Goal: Communication & Community: Answer question/provide support

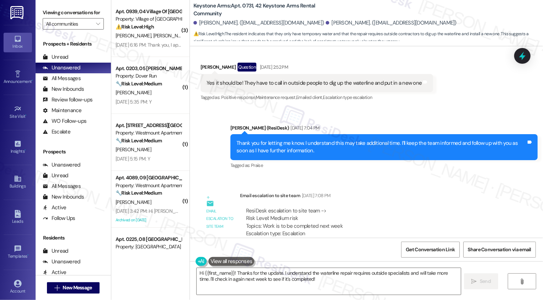
scroll to position [4251, 0]
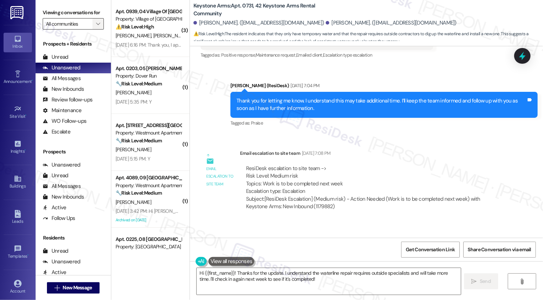
click at [97, 29] on span "" at bounding box center [98, 23] width 7 height 11
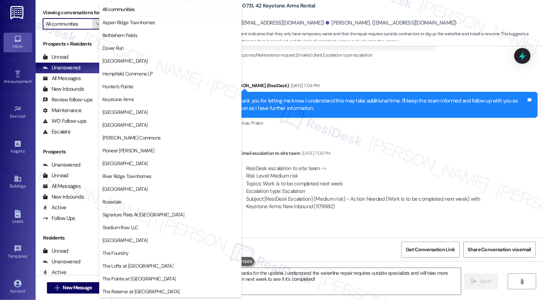
type input "Fox Ridge"
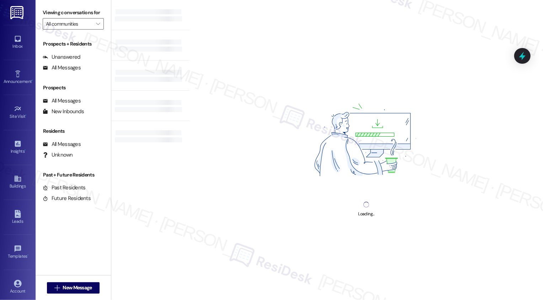
type input "Fox Ridge"
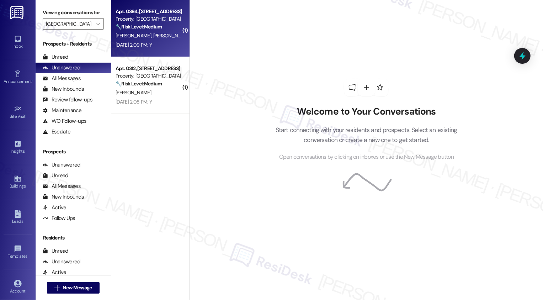
click at [152, 44] on div "Sep 12, 2025 at 2:09 PM: Y Sep 12, 2025 at 2:09 PM: Y" at bounding box center [133, 45] width 36 height 6
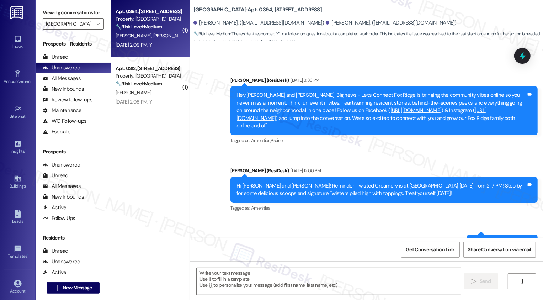
type textarea "Fetching suggested responses. Please feel free to read through the conversation…"
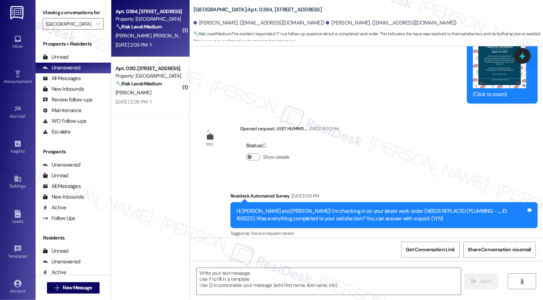
scroll to position [409, 0]
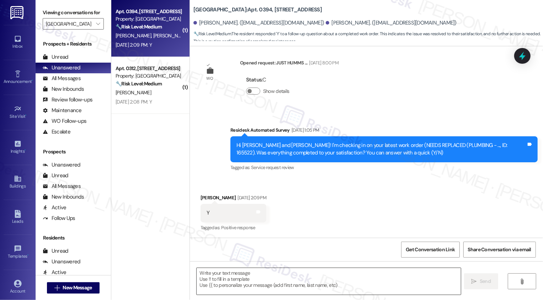
click at [225, 285] on textarea at bounding box center [328, 281] width 264 height 27
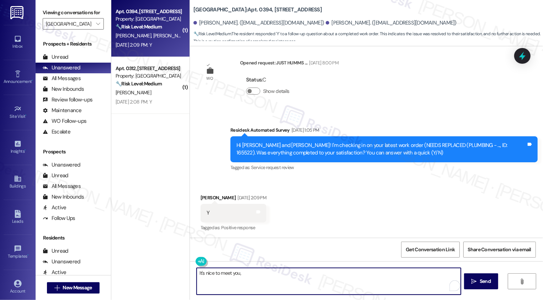
click at [204, 198] on div "Breana Clemens Sep 12, 2025 at 2:09 PM" at bounding box center [233, 199] width 66 height 10
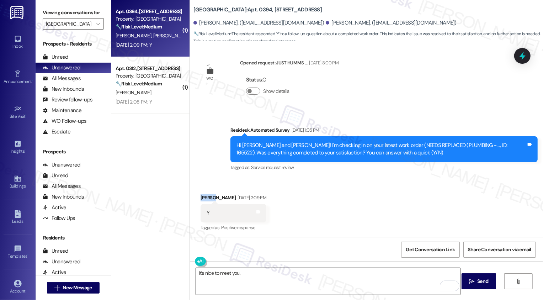
click at [270, 280] on textarea "It's nice to meet you," at bounding box center [328, 281] width 264 height 27
paste textarea "Breana"
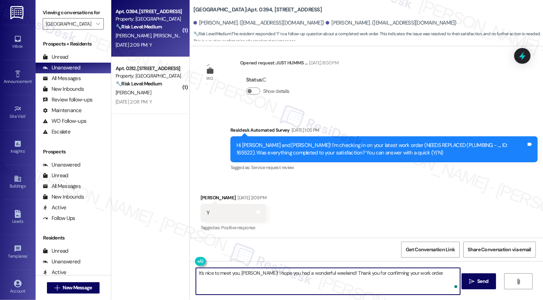
paste textarea "If you don't mind me asking, how has your experience been so far? Has the prope…"
click at [331, 281] on textarea "It's nice to meet you, Breana! I hope you had a wonderful weekend! Thank you fo…" at bounding box center [328, 281] width 264 height 27
click at [410, 282] on textarea "It's nice to meet you, Breana! I hope you had a wonderful weekend! Thank you fo…" at bounding box center [328, 281] width 264 height 27
type textarea "It's nice to meet you, Breana! I hope you had a wonderful weekend! Thank you fo…"
click at [472, 287] on button " Send" at bounding box center [478, 281] width 34 height 16
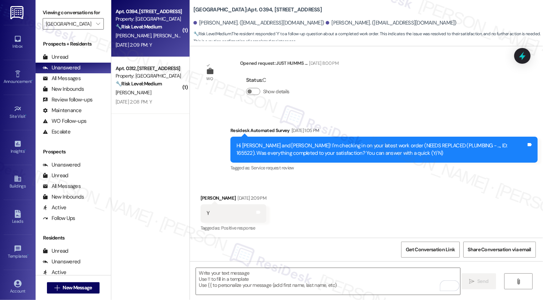
scroll to position [466, 0]
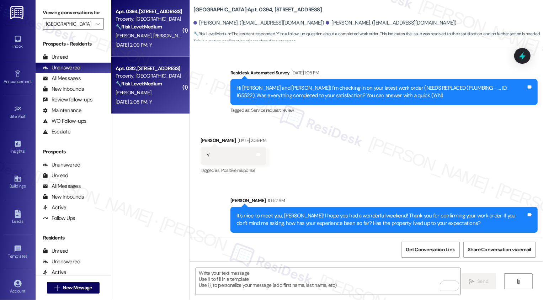
click at [159, 69] on div "Apt. 0312, 14 Fox Ridge" at bounding box center [148, 68] width 66 height 7
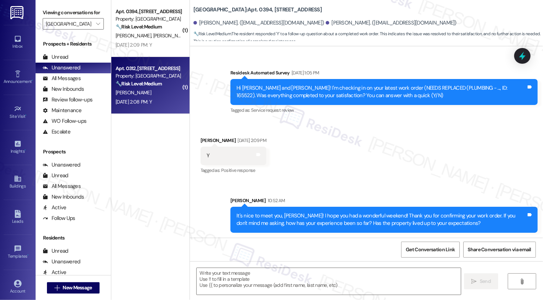
click at [159, 69] on div "Apt. 0312, 14 Fox Ridge" at bounding box center [148, 68] width 66 height 7
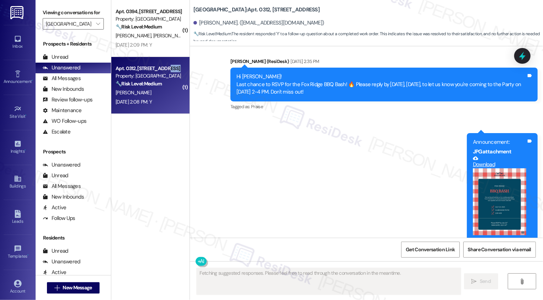
type textarea "Fetching suggested responses. Please feel free to read through the conversation…"
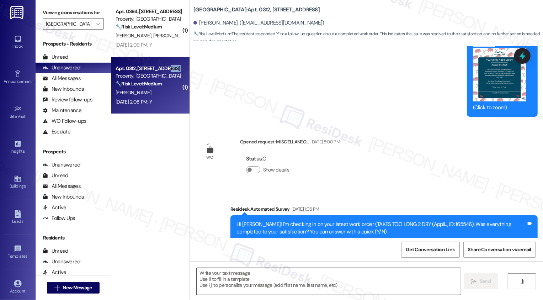
click at [221, 274] on textarea at bounding box center [328, 281] width 264 height 27
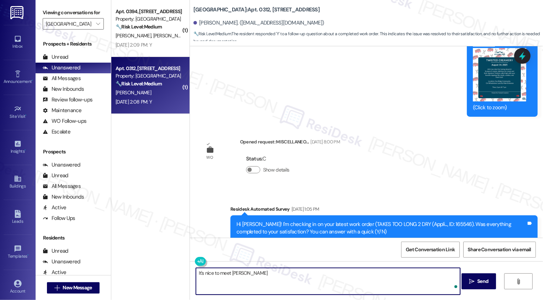
type textarea "It's nice to meet you"
click at [328, 272] on textarea "I hope you had a wonderful weekend, {{first_name}} Thank yuou for confirming yo…" at bounding box center [328, 281] width 264 height 27
type textarea "I hope you had a wonderful weekend, {{first_name}} Thank you for confirming you…"
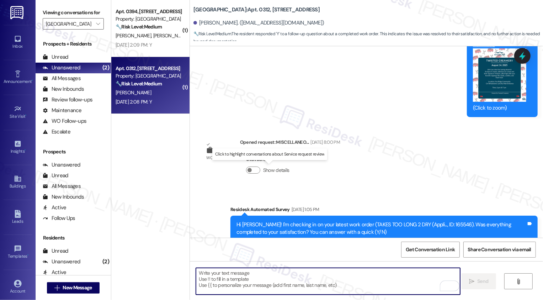
scroll to position [5635, 0]
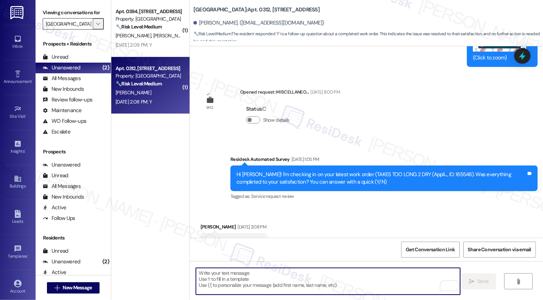
click at [96, 27] on icon "" at bounding box center [98, 24] width 4 height 6
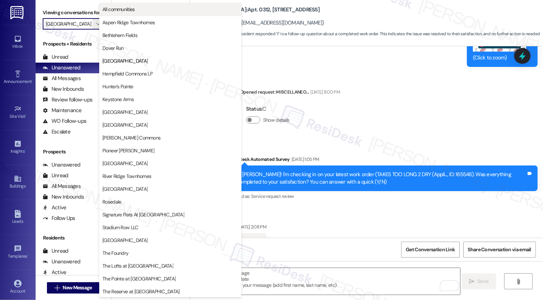
click at [114, 12] on span "All communities" at bounding box center [118, 9] width 32 height 7
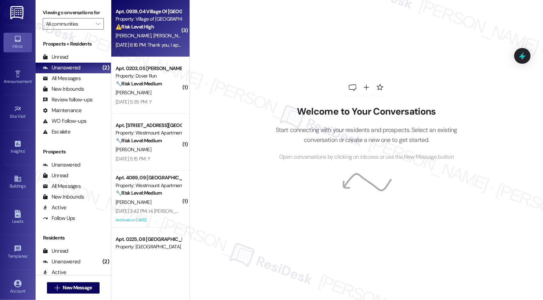
click at [116, 32] on div "J. Brenfleck H. Jarratt" at bounding box center [148, 35] width 67 height 9
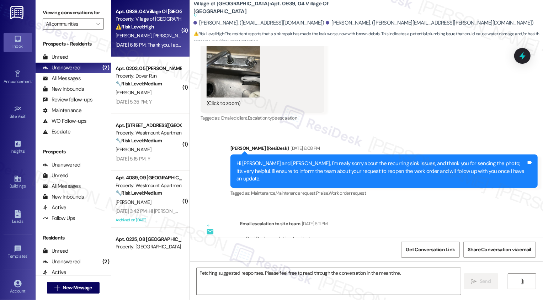
scroll to position [4983, 0]
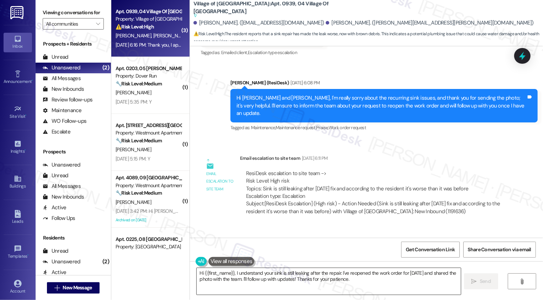
click at [255, 277] on textarea "Hi {{first_name}}, I understand your sink is still leaking after the repair. I'…" at bounding box center [328, 281] width 264 height 27
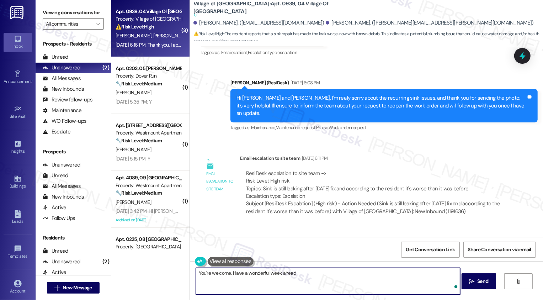
type textarea "You're welcome. Have a wonderful week ahead!"
click at [327, 275] on textarea "You're welcome. Have a wonderful week ahead!" at bounding box center [328, 281] width 264 height 27
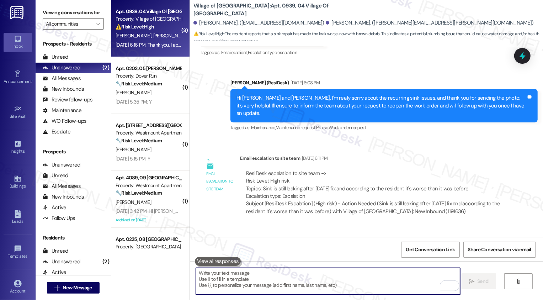
scroll to position [5033, 0]
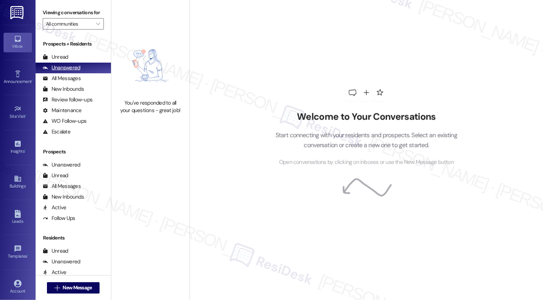
click at [75, 71] on div "Unanswered" at bounding box center [62, 67] width 38 height 7
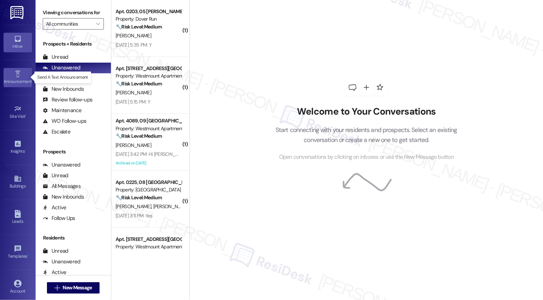
click at [18, 70] on icon at bounding box center [18, 74] width 8 height 8
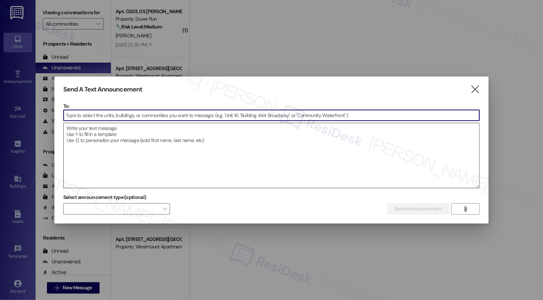
click at [103, 136] on textarea at bounding box center [272, 155] width 416 height 65
paste textarea "Hi {{first_name}}! Taco bout' a good time! Don't forget about our Tacos & Trivi…"
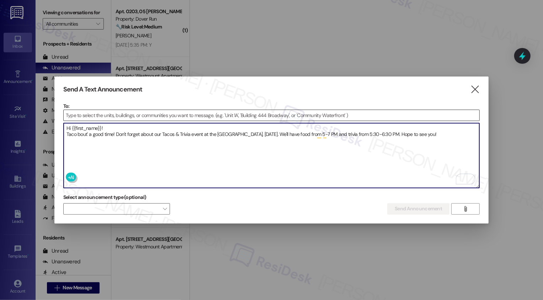
type textarea "Hi {{first_name}}! Taco bout' a good time! Don't forget about our Tacos & Trivi…"
click at [186, 115] on input at bounding box center [272, 115] width 416 height 11
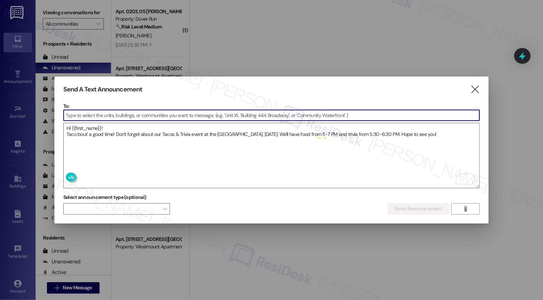
click at [282, 115] on input at bounding box center [272, 115] width 416 height 11
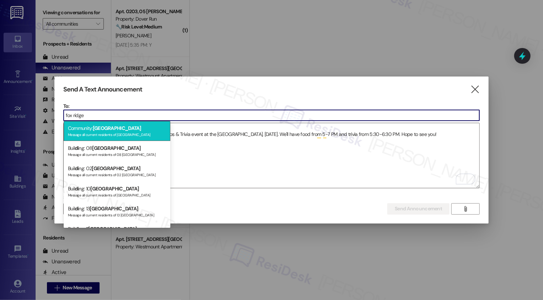
type input "fox ridge"
click at [100, 126] on span "Fox Ridge" at bounding box center [117, 128] width 48 height 6
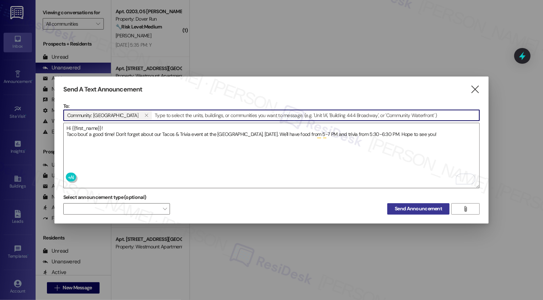
click at [418, 207] on span "Send Announcement" at bounding box center [417, 208] width 47 height 7
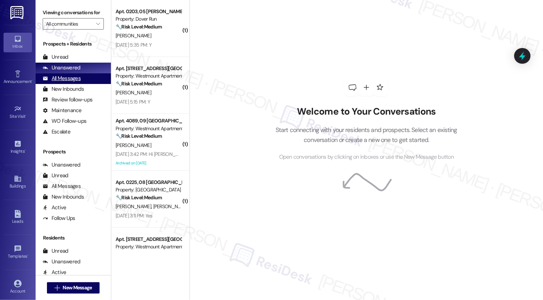
click at [76, 82] on div "All Messages" at bounding box center [62, 78] width 38 height 7
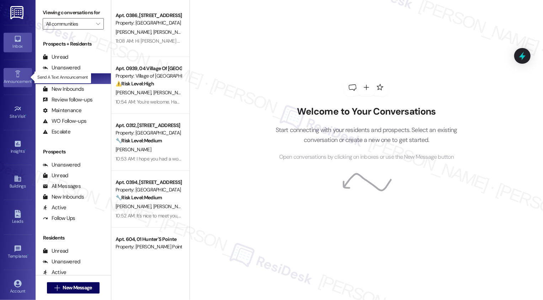
click at [17, 76] on icon at bounding box center [18, 74] width 8 height 8
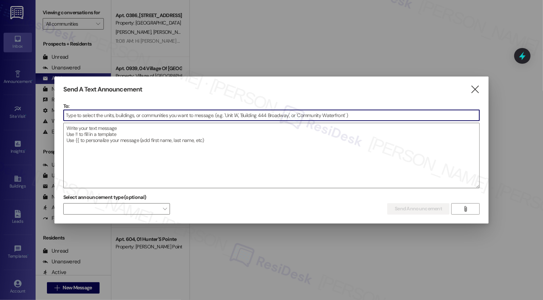
click at [120, 110] on input at bounding box center [272, 115] width 416 height 11
click at [137, 113] on input at bounding box center [272, 115] width 416 height 11
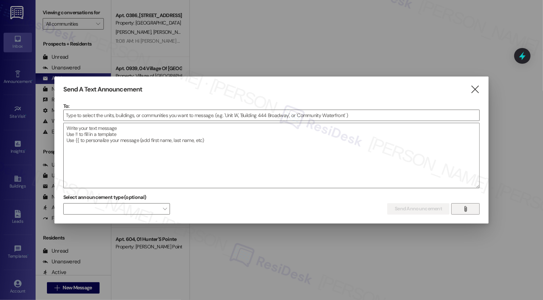
click at [470, 212] on button "" at bounding box center [465, 208] width 28 height 11
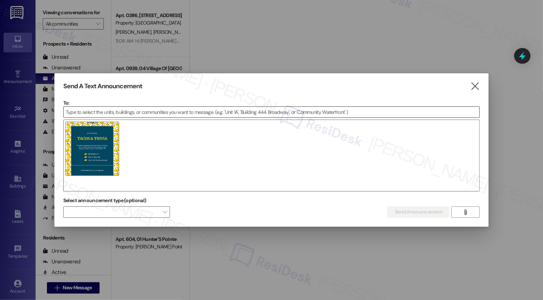
click at [240, 113] on input at bounding box center [272, 112] width 416 height 11
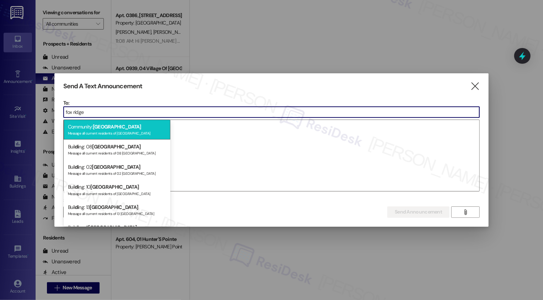
type input "fox ridge"
click at [159, 125] on div "Community: Fox Ridge Message all current residents of Fox Ridge" at bounding box center [117, 129] width 107 height 20
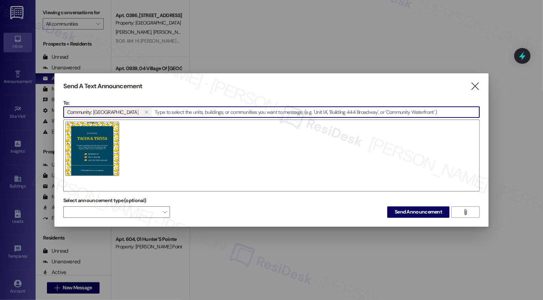
click at [175, 132] on div at bounding box center [271, 155] width 416 height 72
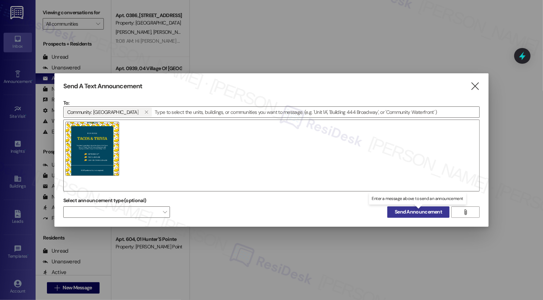
click at [415, 210] on span "Send Announcement" at bounding box center [417, 211] width 47 height 7
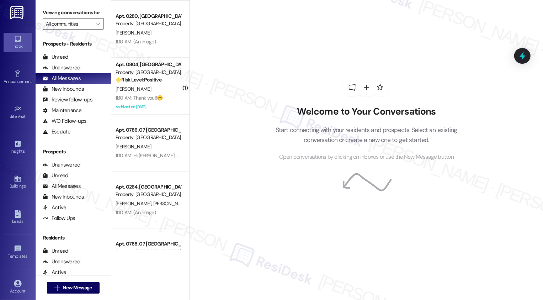
scroll to position [150, 0]
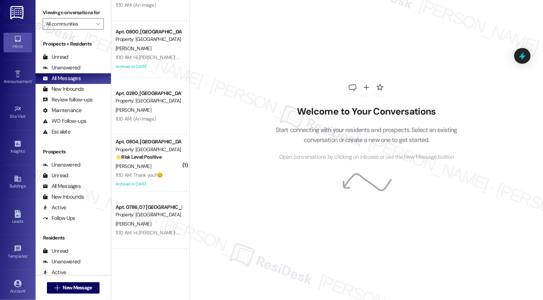
click at [148, 44] on div "S. Hanon" at bounding box center [148, 48] width 67 height 9
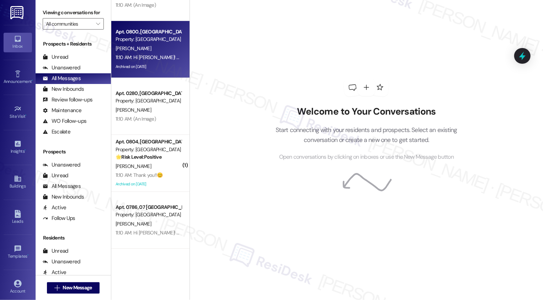
click at [148, 44] on div "S. Hanon" at bounding box center [148, 48] width 67 height 9
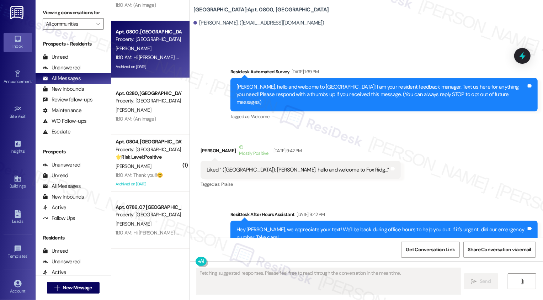
type textarea "Fetching suggested responses. Please feel free to read through the conversation…"
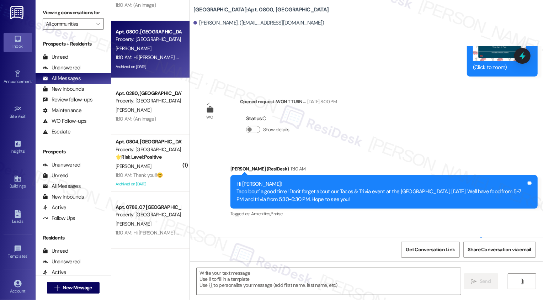
scroll to position [4134, 0]
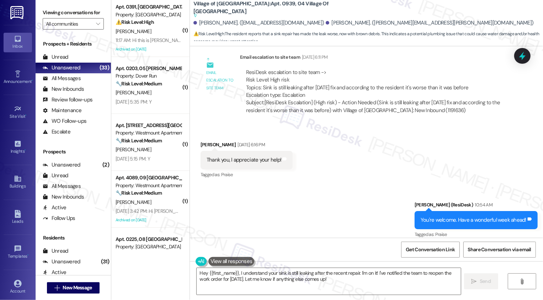
scroll to position [5108, 0]
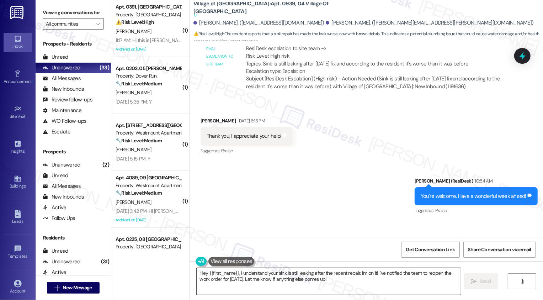
click at [254, 285] on textarea "Hey {{first_name}}, I understand your sink is still leaking after the recent re…" at bounding box center [328, 281] width 264 height 27
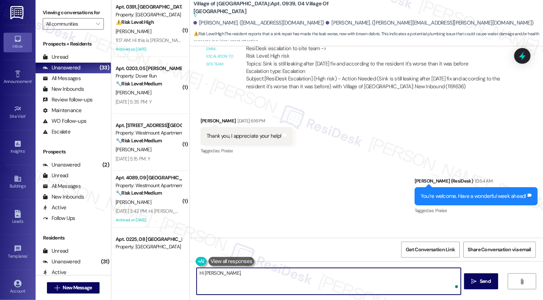
paste textarea "have reopened the work order and will be in contact with [PERSON_NAME], the mai…"
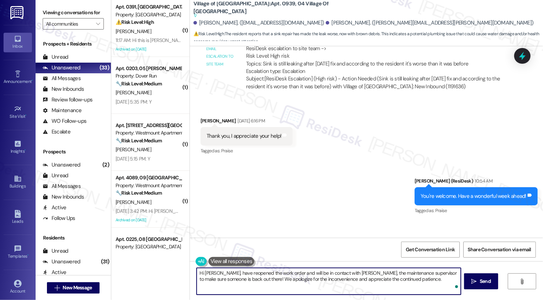
click at [219, 274] on textarea "Hi [PERSON_NAME], have reopened the work order and will be in contact with [PER…" at bounding box center [328, 281] width 264 height 27
click at [238, 279] on textarea "Hi [PERSON_NAME], the team has reopened the work order and will be in contact w…" at bounding box center [328, 281] width 264 height 27
click at [273, 279] on textarea "Hi [PERSON_NAME], the team has reopened the work order and will be in contact w…" at bounding box center [328, 281] width 264 height 27
click at [300, 279] on textarea "Hi [PERSON_NAME], the team has reopened the work order and will be in contact w…" at bounding box center [328, 281] width 264 height 27
click at [322, 274] on textarea "Hi [PERSON_NAME], the team has reopened the work order and will be in contact w…" at bounding box center [328, 281] width 264 height 27
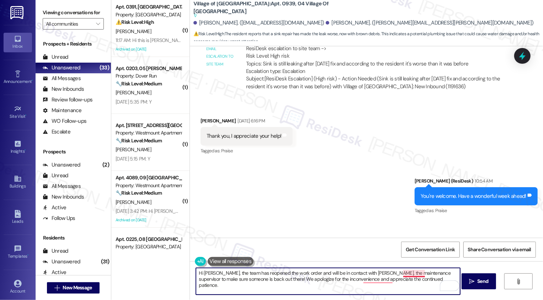
click at [408, 274] on textarea "Hi [PERSON_NAME], the team has reopened the work order and will be in contact w…" at bounding box center [328, 281] width 264 height 27
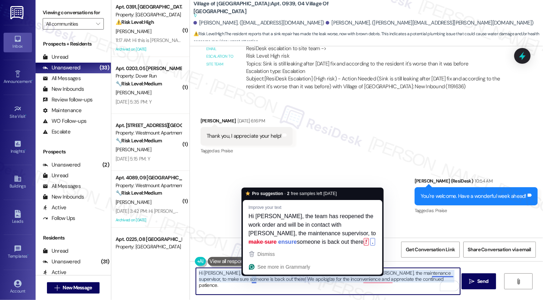
click at [280, 281] on textarea "Hi [PERSON_NAME], the team has reopened the work order and will be in contact w…" at bounding box center [328, 281] width 264 height 27
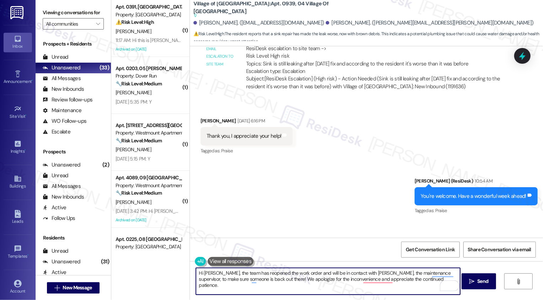
click at [373, 282] on textarea "Hi [PERSON_NAME], the team has reopened the work order and will be in contact w…" at bounding box center [328, 281] width 264 height 27
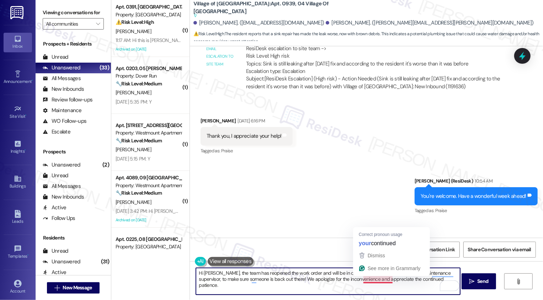
click at [379, 278] on textarea "Hi [PERSON_NAME], the team has reopened the work order and will be in contact w…" at bounding box center [328, 281] width 264 height 27
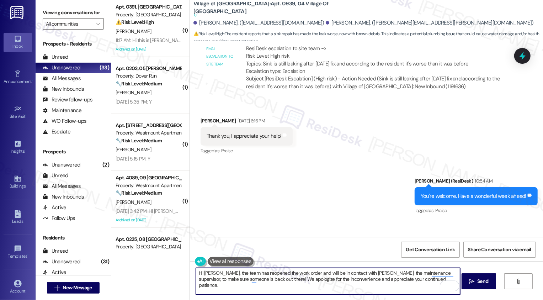
click at [415, 278] on textarea "Hi [PERSON_NAME], the team has reopened the work order and will be in contact w…" at bounding box center [328, 281] width 264 height 27
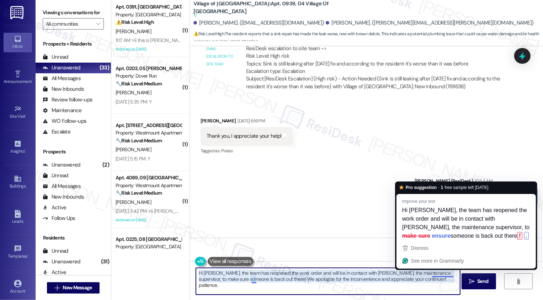
click at [433, 272] on textarea "Hi [PERSON_NAME], the team has reopened the work order and will be in contact w…" at bounding box center [328, 281] width 264 height 27
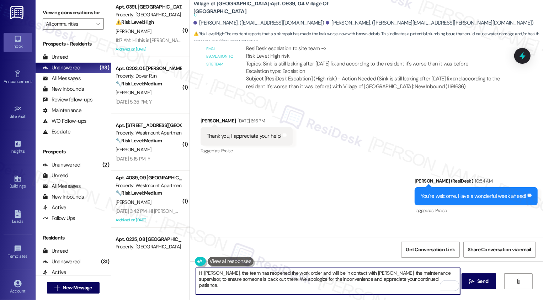
click at [280, 279] on textarea "Hi [PERSON_NAME], the team has reopened the work order and will be in contact w…" at bounding box center [328, 281] width 264 height 27
click at [312, 279] on textarea "Hi [PERSON_NAME], the team has reopened the work order and will be in contact w…" at bounding box center [328, 281] width 264 height 27
click at [359, 282] on textarea "Hi [PERSON_NAME], the team has reopened the work order and will be in contact w…" at bounding box center [328, 281] width 264 height 27
type textarea "Hi [PERSON_NAME], the team has reopened the work order and will be in contact w…"
click at [487, 288] on button " Send" at bounding box center [478, 281] width 34 height 16
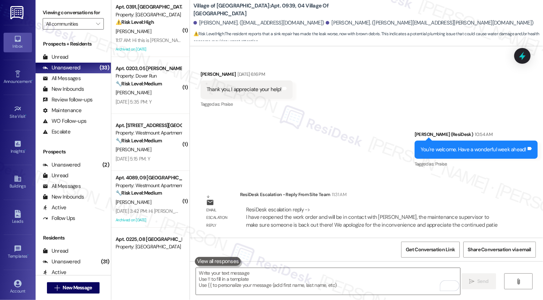
scroll to position [5165, 0]
